Goal: Transaction & Acquisition: Book appointment/travel/reservation

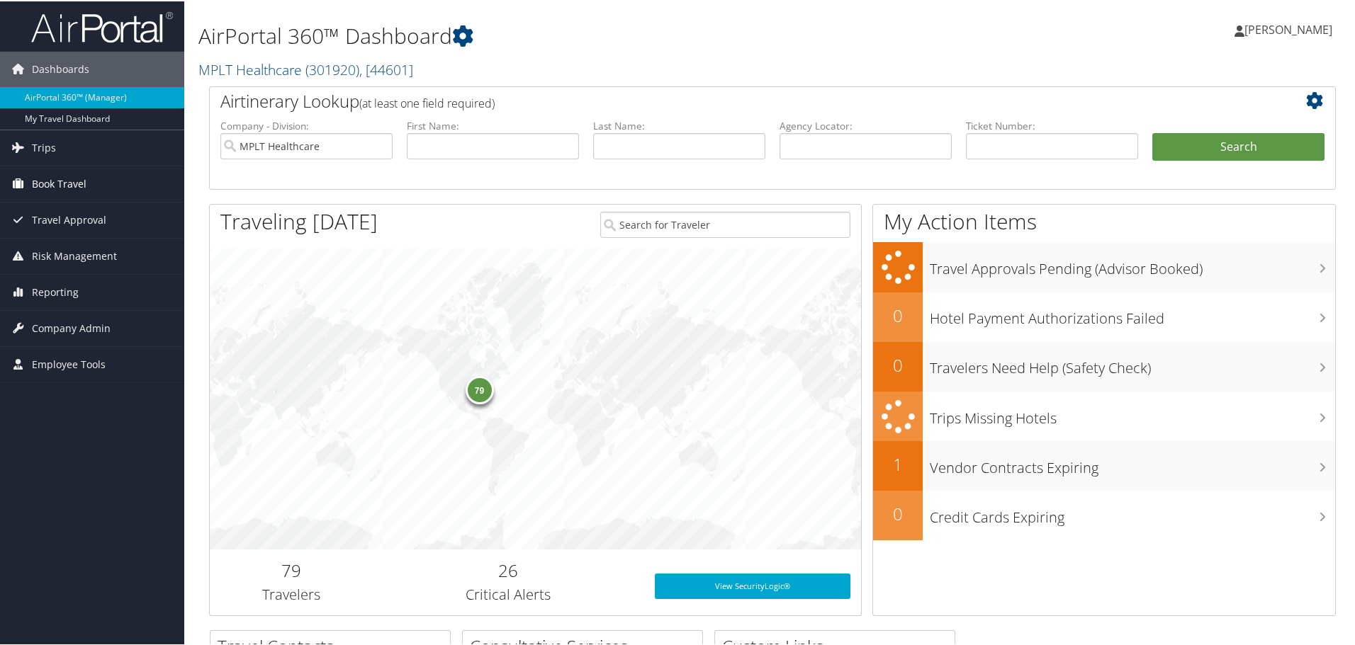
click at [50, 183] on span "Book Travel" at bounding box center [59, 182] width 55 height 35
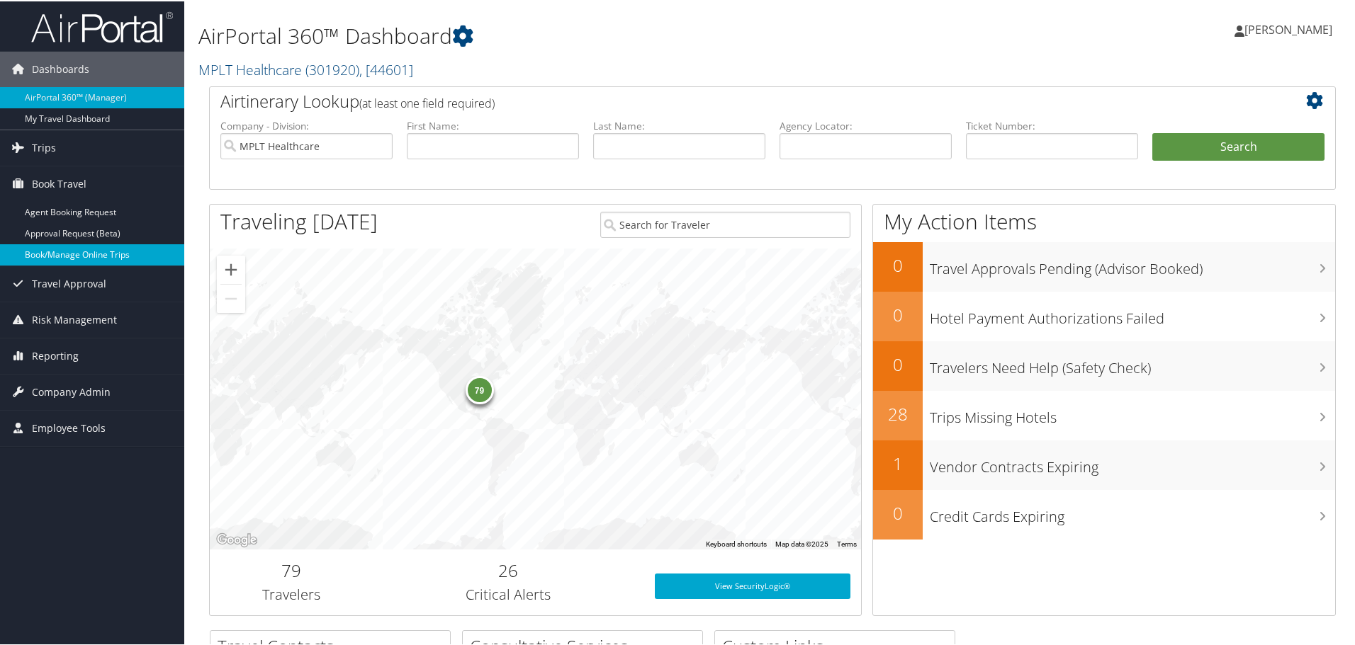
click at [43, 255] on link "Book/Manage Online Trips" at bounding box center [92, 253] width 184 height 21
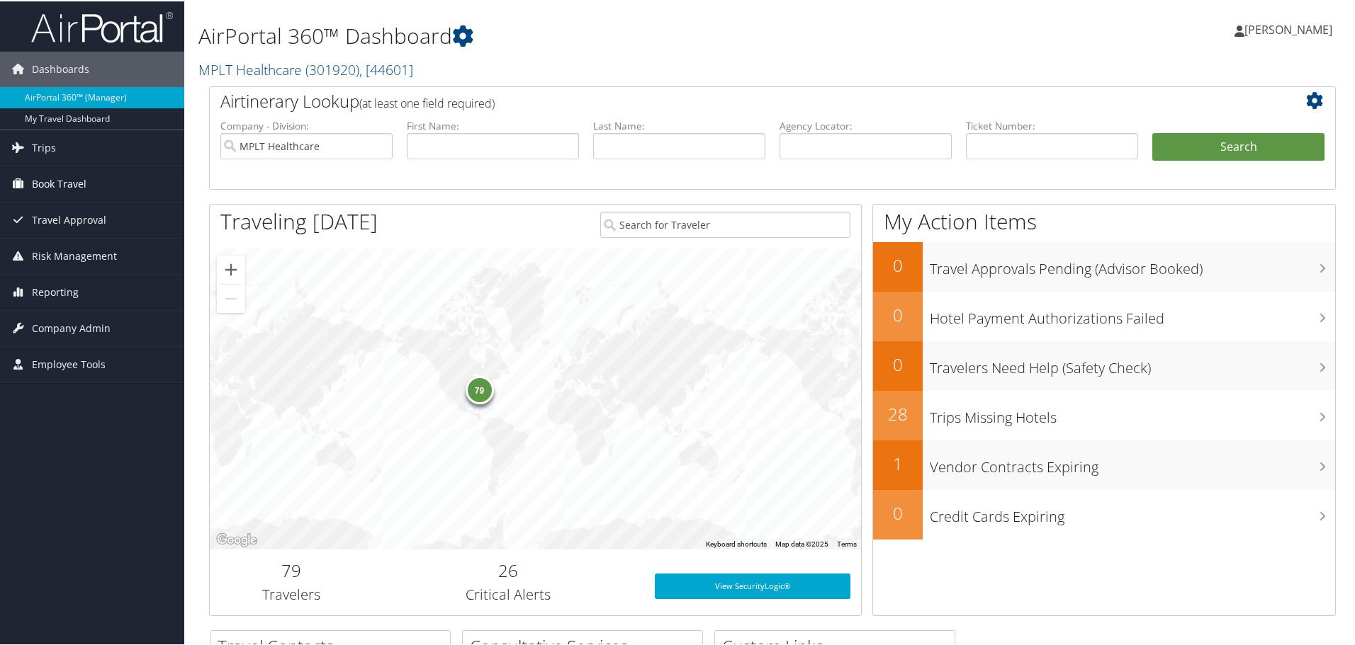
click at [63, 176] on span "Book Travel" at bounding box center [59, 182] width 55 height 35
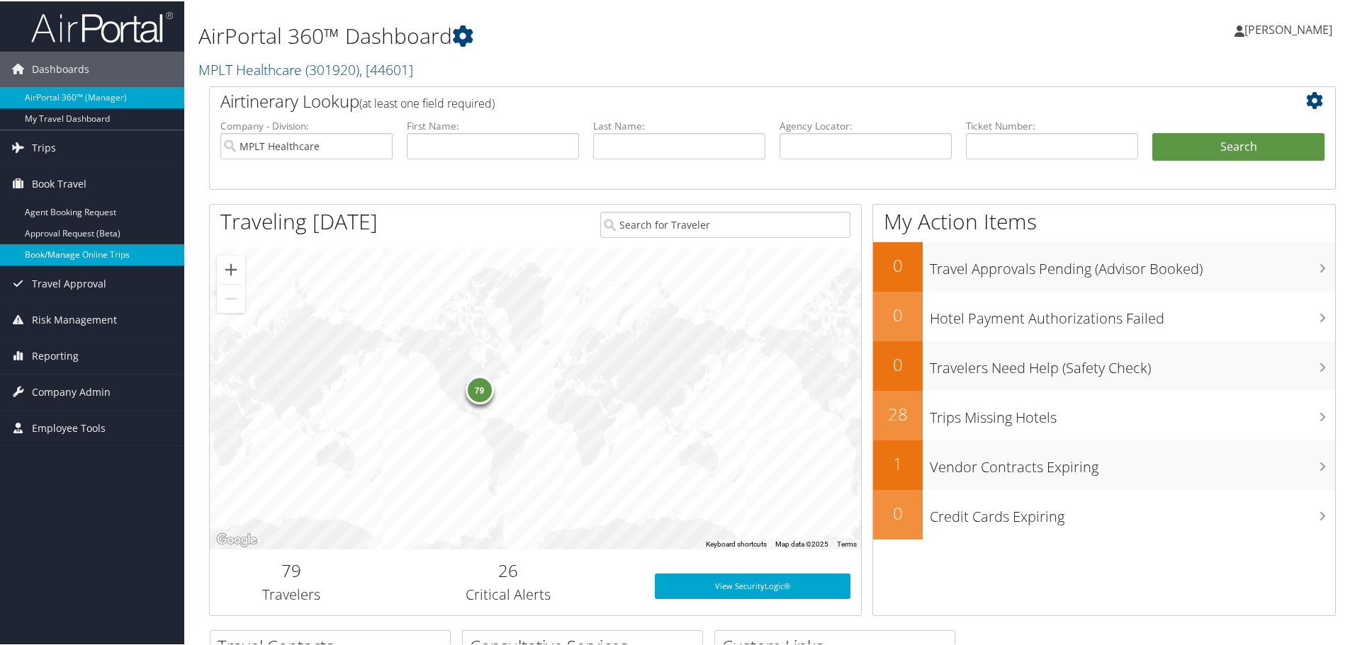
click at [55, 245] on link "Book/Manage Online Trips" at bounding box center [92, 253] width 184 height 21
